Goal: Task Accomplishment & Management: Manage account settings

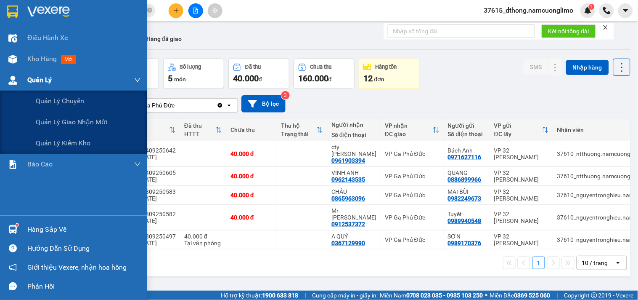
click at [11, 88] on div "Quản Lý" at bounding box center [73, 79] width 147 height 21
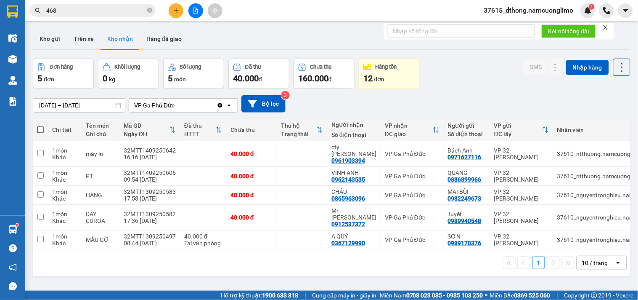
click at [528, 11] on span "37615_dthong.namcuonglimo" at bounding box center [529, 10] width 103 height 11
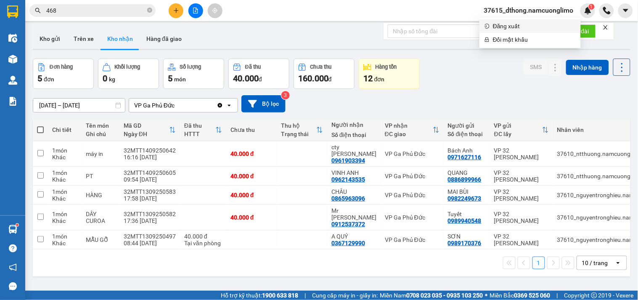
click at [508, 27] on span "Đăng xuất" at bounding box center [534, 25] width 83 height 9
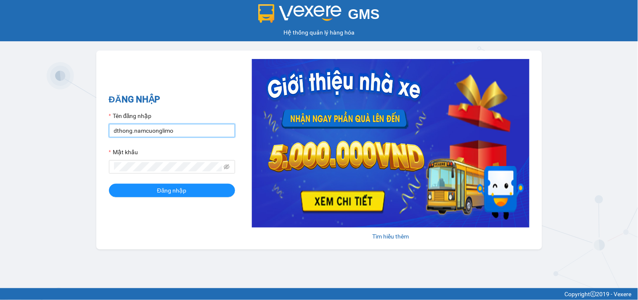
click at [126, 132] on input "dthong.namcuonglimo" at bounding box center [172, 130] width 126 height 13
click at [130, 131] on input "dthong.namcuonglimo" at bounding box center [172, 130] width 126 height 13
click at [133, 131] on input "dthong.namcuonglimo" at bounding box center [172, 130] width 126 height 13
type input "anhlt.namcuonglimo"
click at [109, 183] on button "Đăng nhập" at bounding box center [172, 189] width 126 height 13
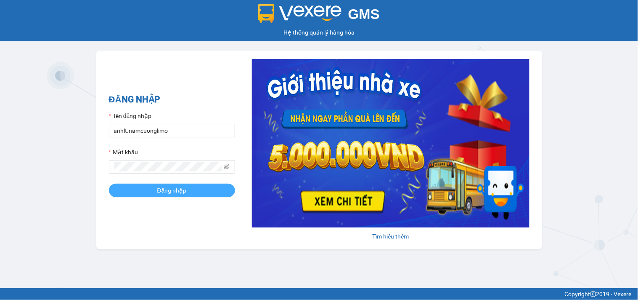
click at [220, 189] on button "Đăng nhập" at bounding box center [172, 189] width 126 height 13
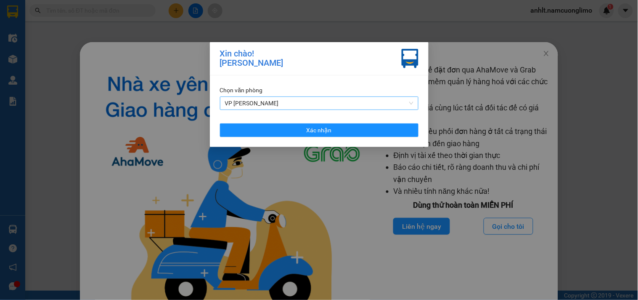
click at [295, 104] on span "VP Lâm Thao" at bounding box center [319, 103] width 189 height 13
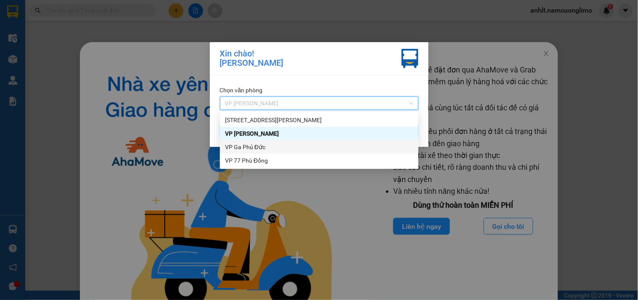
click at [252, 148] on div "VP Ga Phủ Đức" at bounding box center [319, 146] width 189 height 9
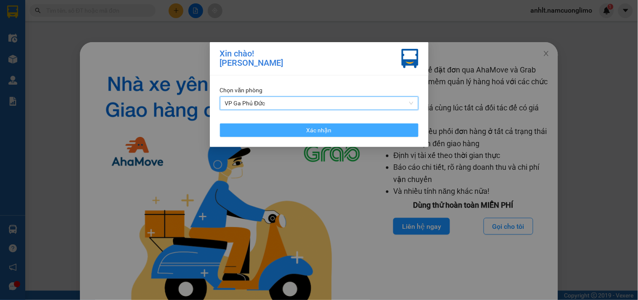
click at [298, 129] on button "Xác nhận" at bounding box center [319, 129] width 199 height 13
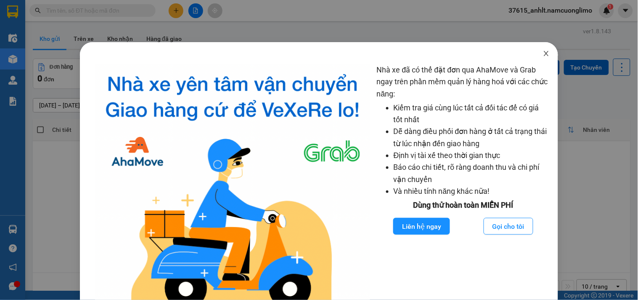
click at [536, 53] on span "Close" at bounding box center [547, 54] width 24 height 24
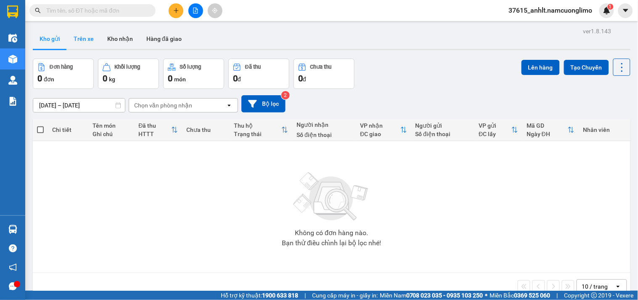
click at [82, 43] on button "Trên xe" at bounding box center [84, 39] width 34 height 20
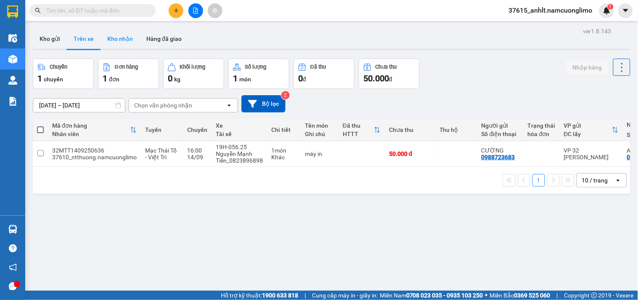
click at [123, 36] on button "Kho nhận" at bounding box center [120, 39] width 39 height 20
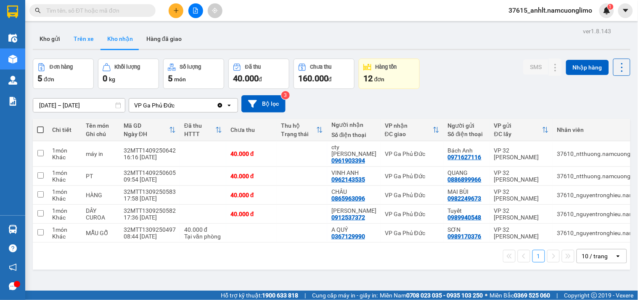
click at [93, 42] on button "Trên xe" at bounding box center [84, 39] width 34 height 20
